Goal: Transaction & Acquisition: Purchase product/service

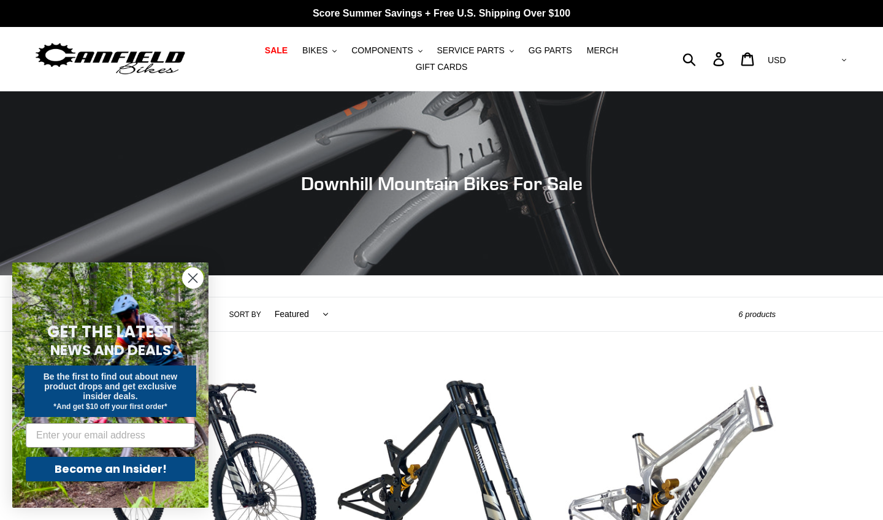
click at [200, 279] on circle "Close dialog" at bounding box center [193, 278] width 20 height 20
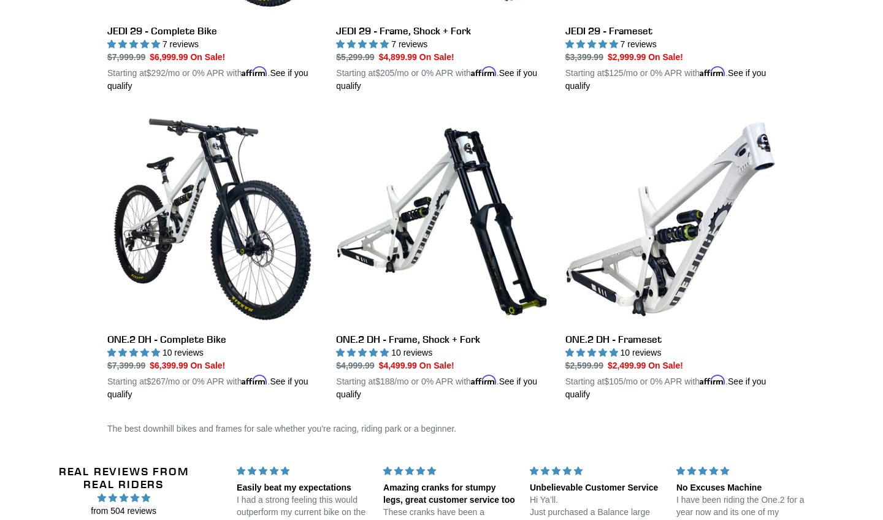
scroll to position [558, 0]
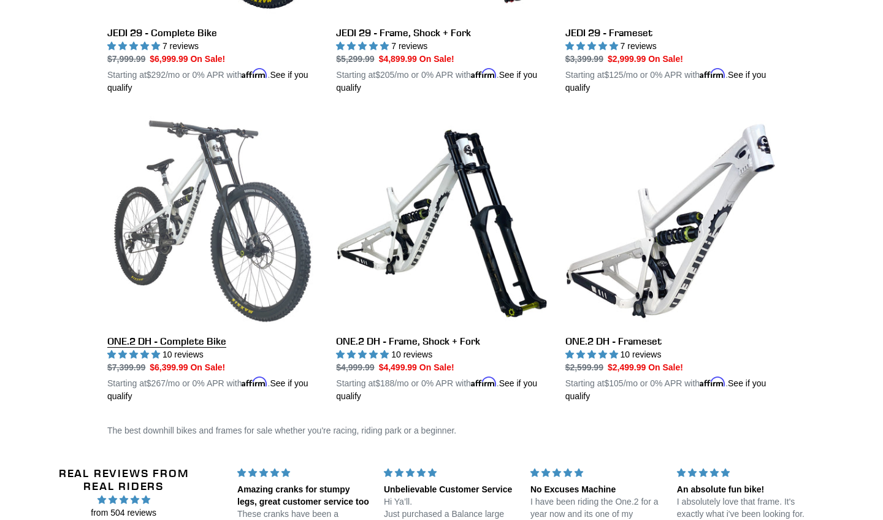
click at [145, 344] on link "ONE.2 DH - Complete Bike" at bounding box center [212, 259] width 210 height 287
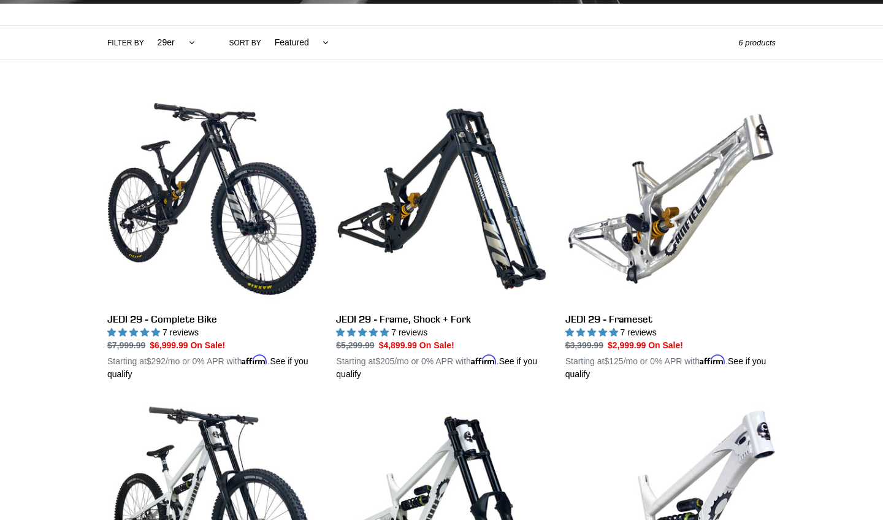
scroll to position [241, 0]
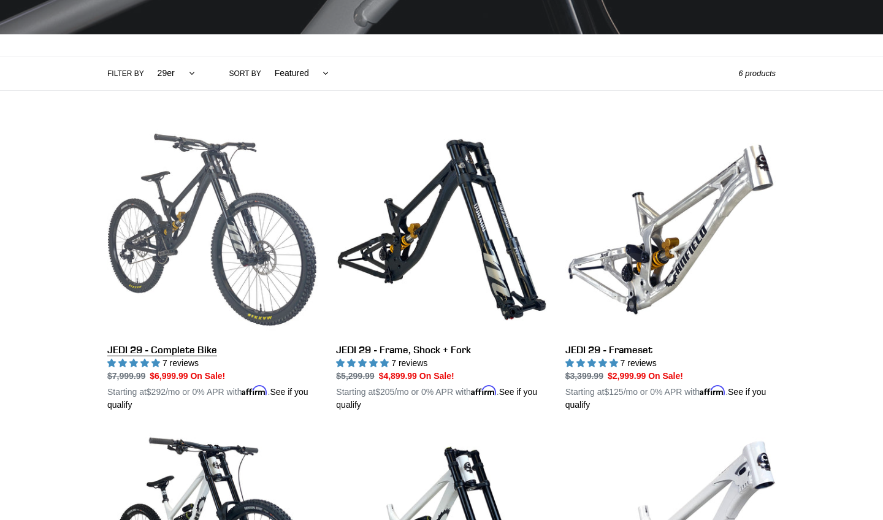
click at [192, 220] on link "JEDI 29 - Complete Bike" at bounding box center [212, 267] width 210 height 287
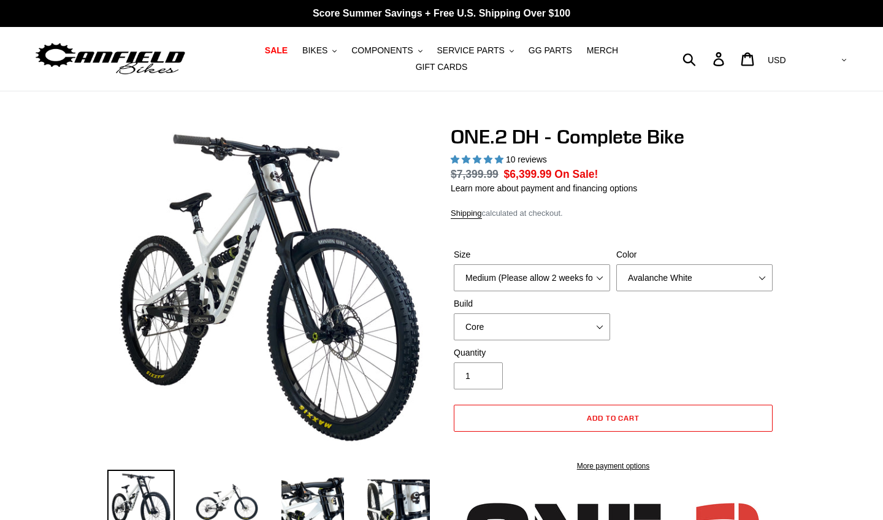
select select "highest-rating"
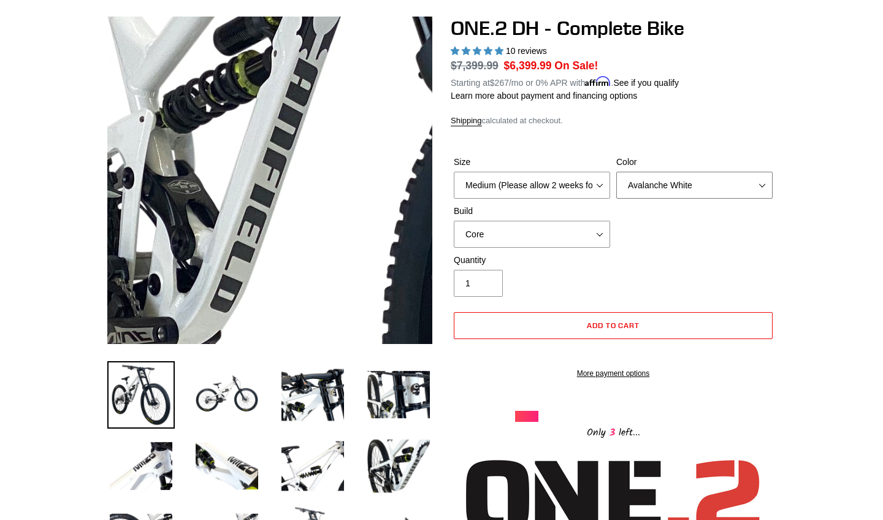
scroll to position [112, 0]
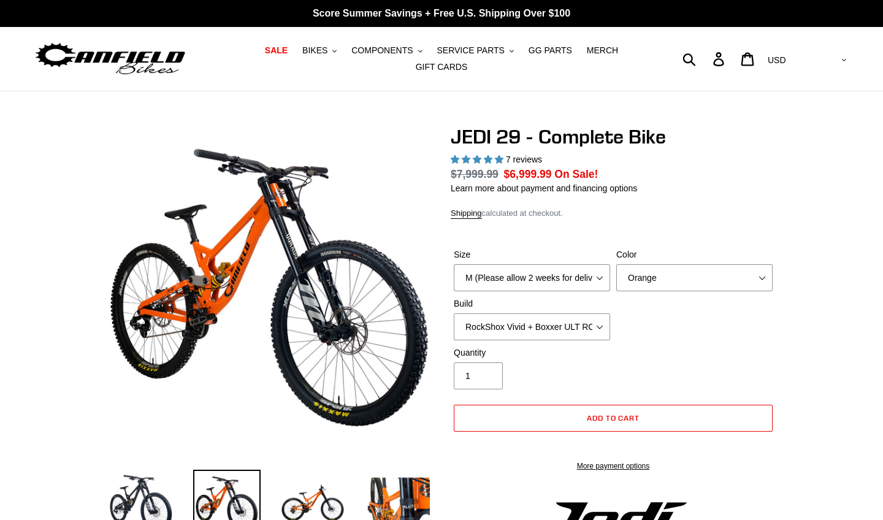
select select "highest-rating"
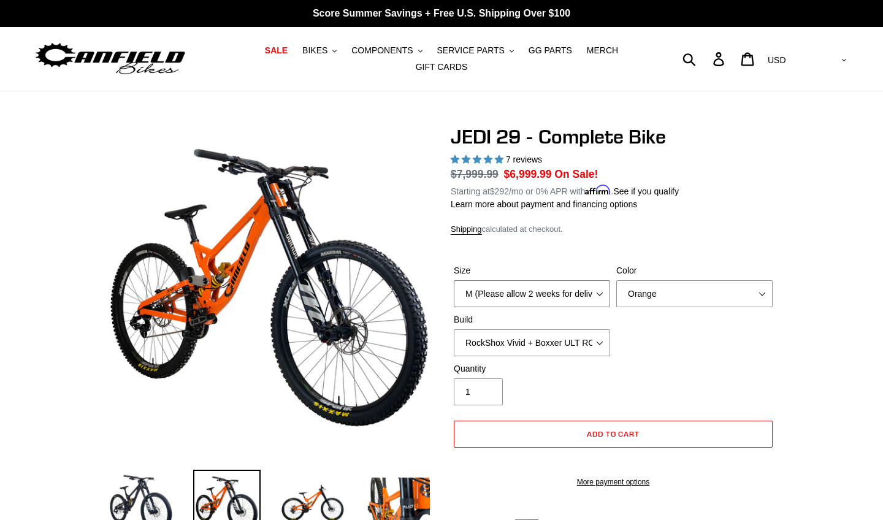
select select "XL (Please allow 2 weeks for delivery)"
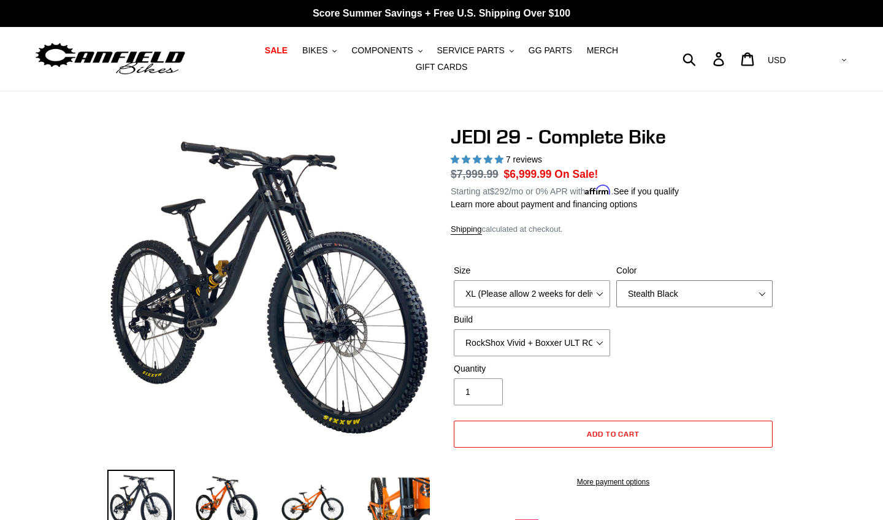
select select "Raw"
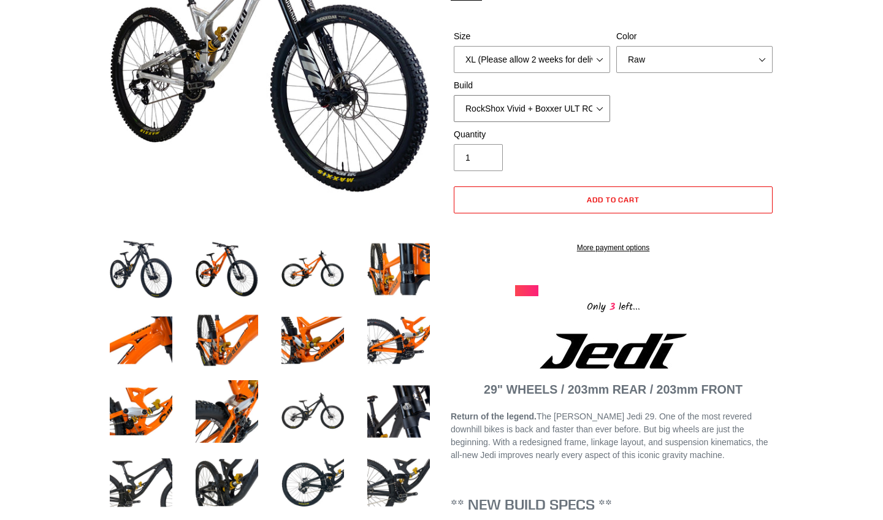
scroll to position [228, 0]
